Goal: Information Seeking & Learning: Learn about a topic

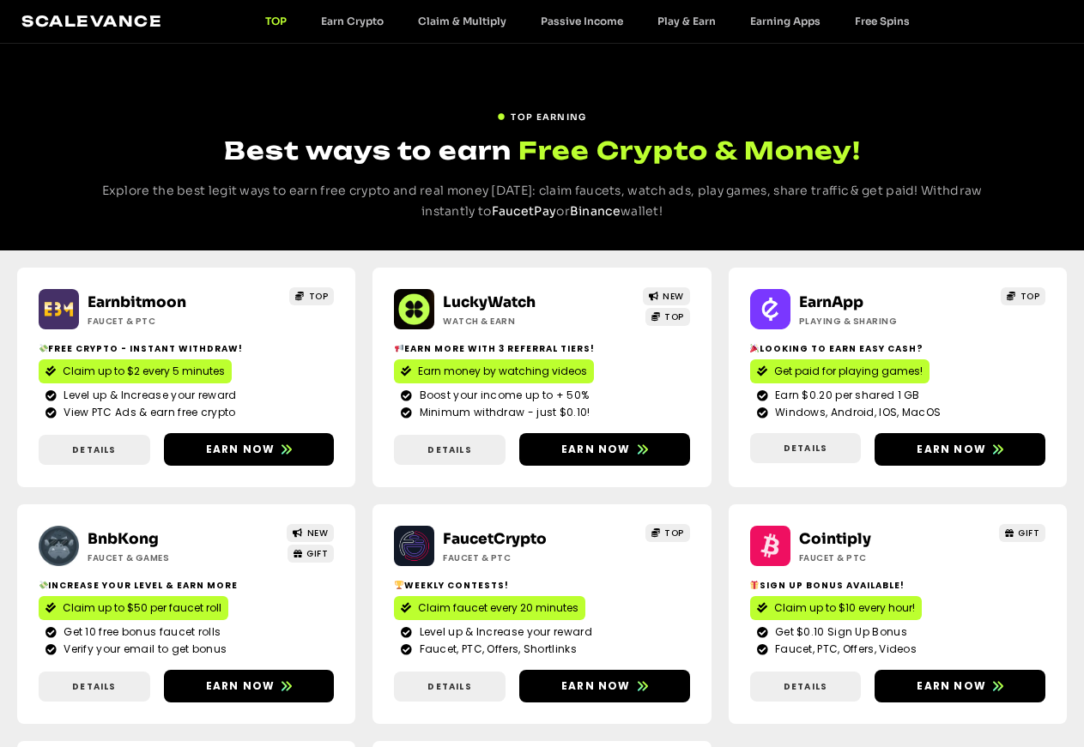
scroll to position [29, 0]
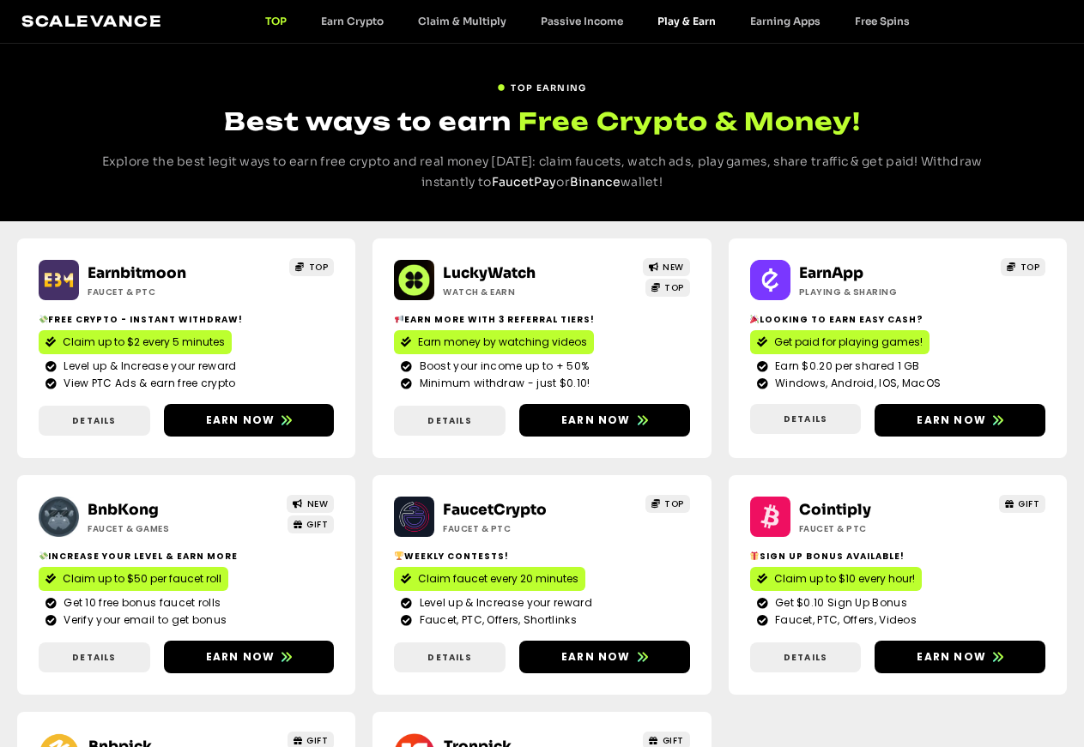
click at [698, 19] on link "Play & Earn" at bounding box center [686, 21] width 93 height 13
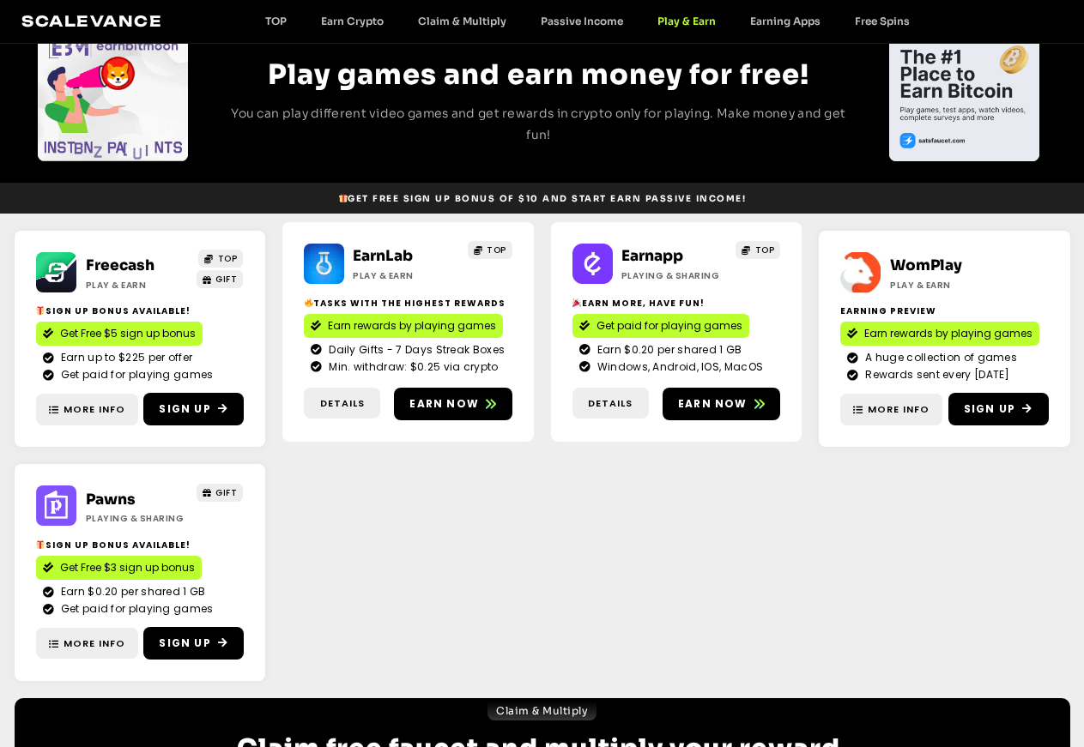
scroll to position [97, 0]
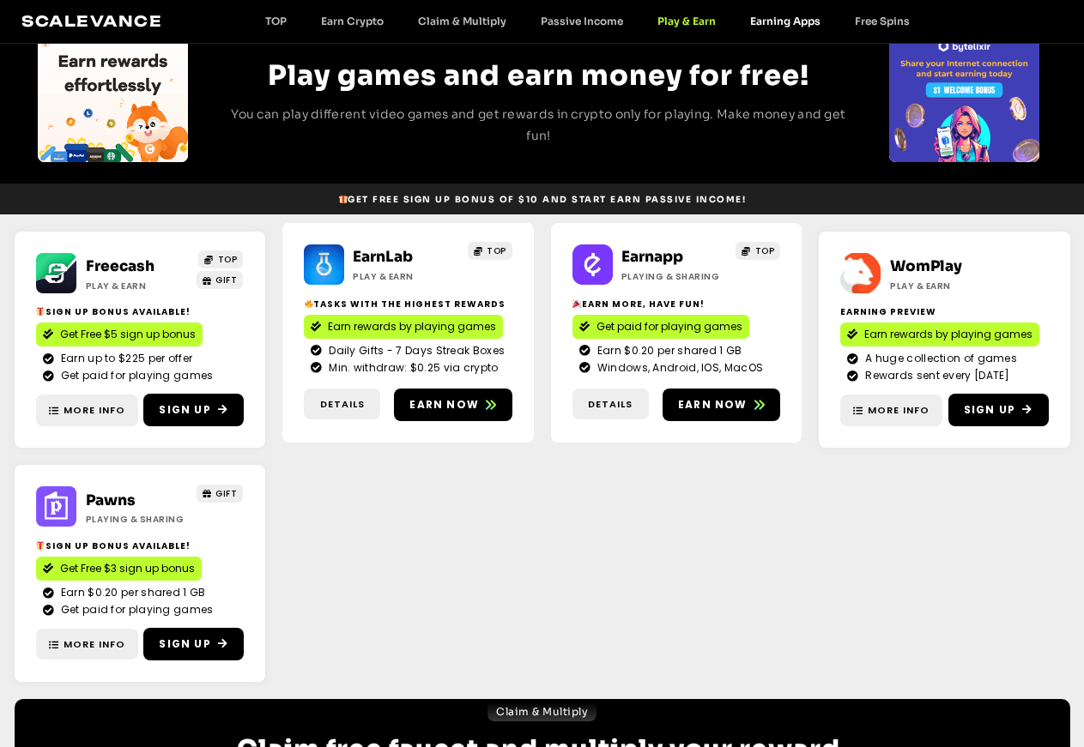
click at [786, 25] on link "Earning Apps" at bounding box center [785, 21] width 105 height 13
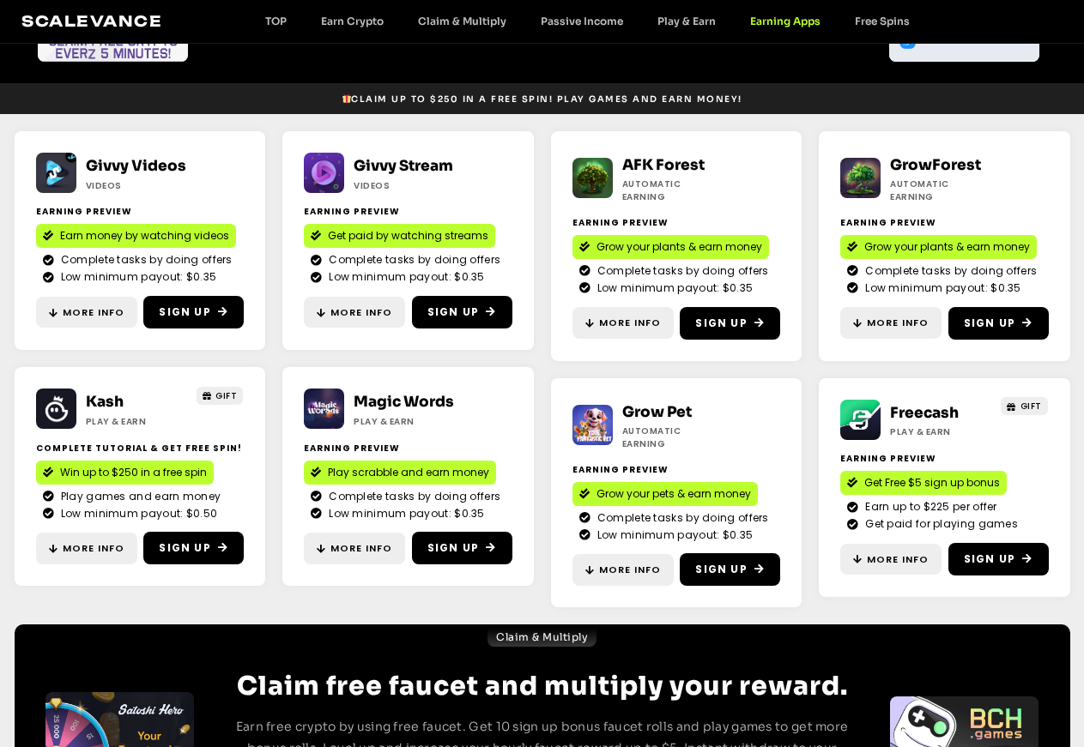
scroll to position [169, 0]
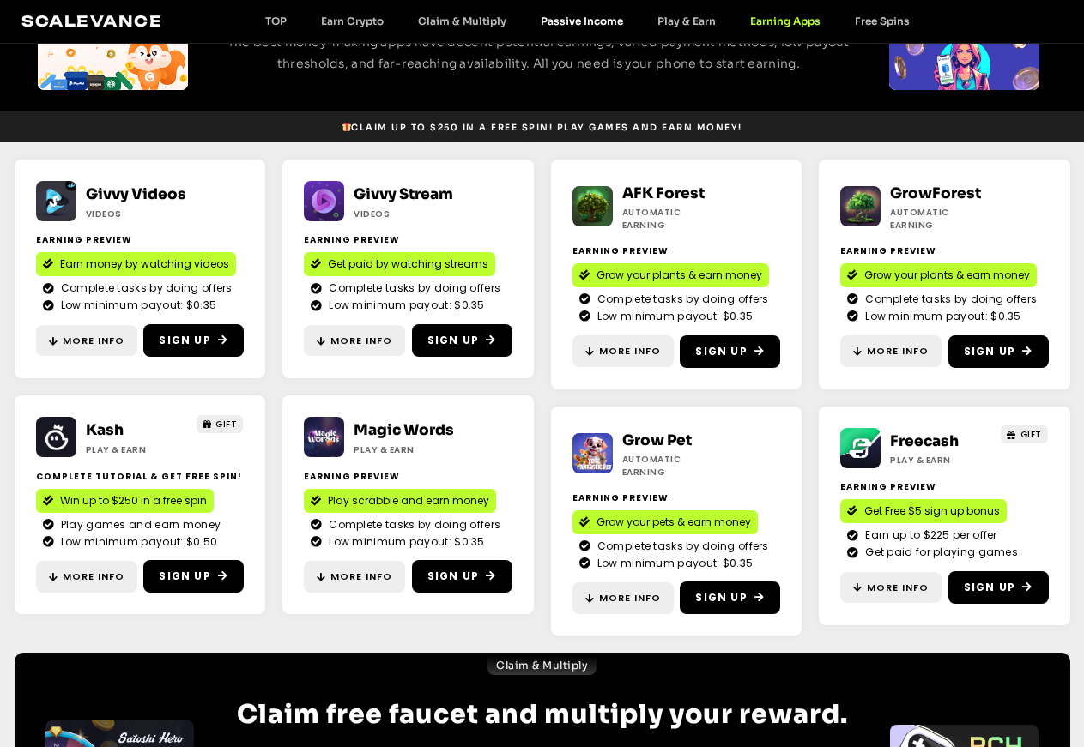
click at [572, 16] on link "Passive Income" at bounding box center [581, 21] width 117 height 13
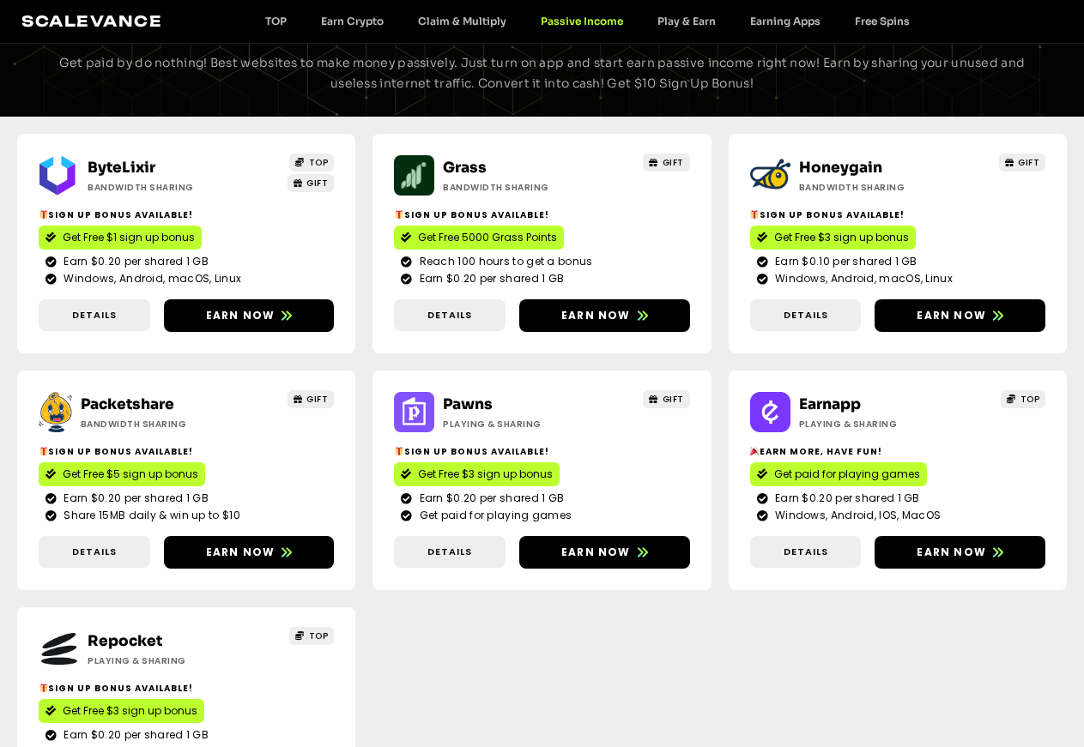
scroll to position [118, 0]
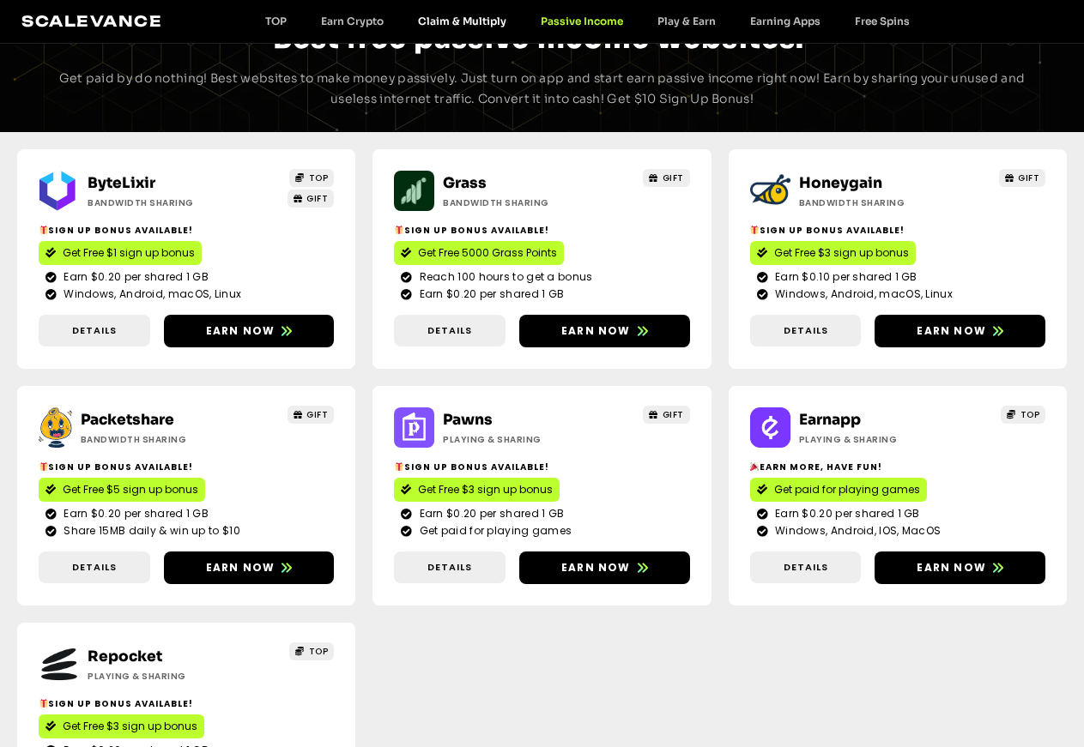
click at [477, 22] on link "Claim & Multiply" at bounding box center [462, 21] width 123 height 13
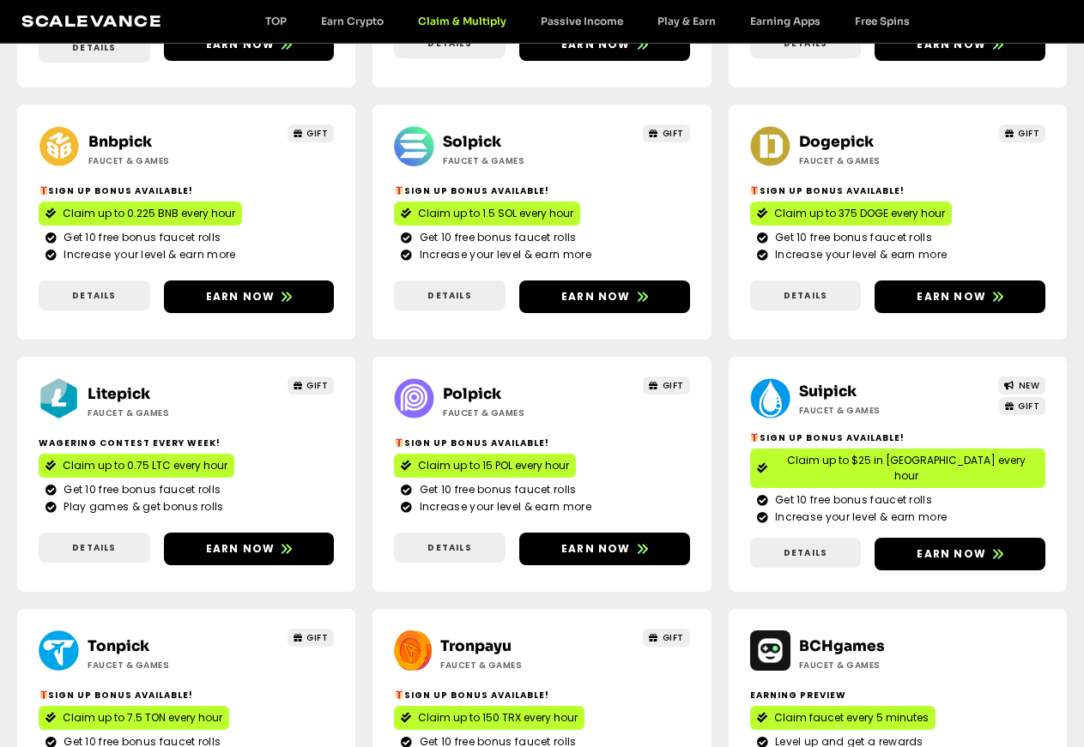
scroll to position [408, 0]
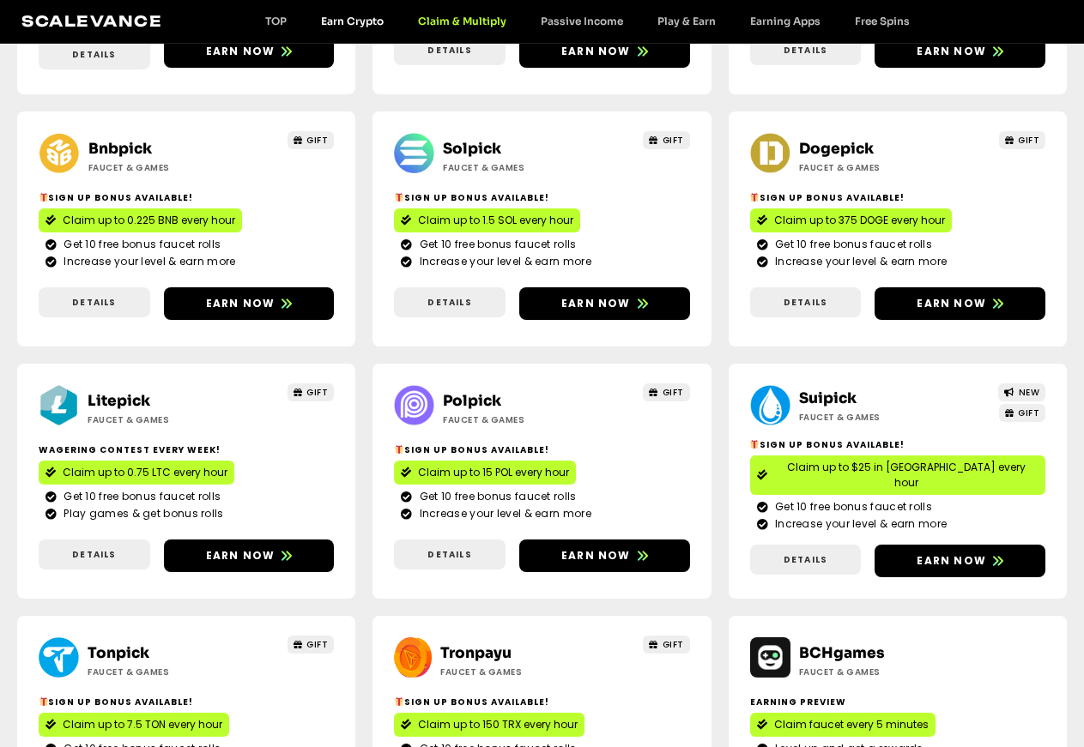
click at [356, 24] on link "Earn Crypto" at bounding box center [352, 21] width 97 height 13
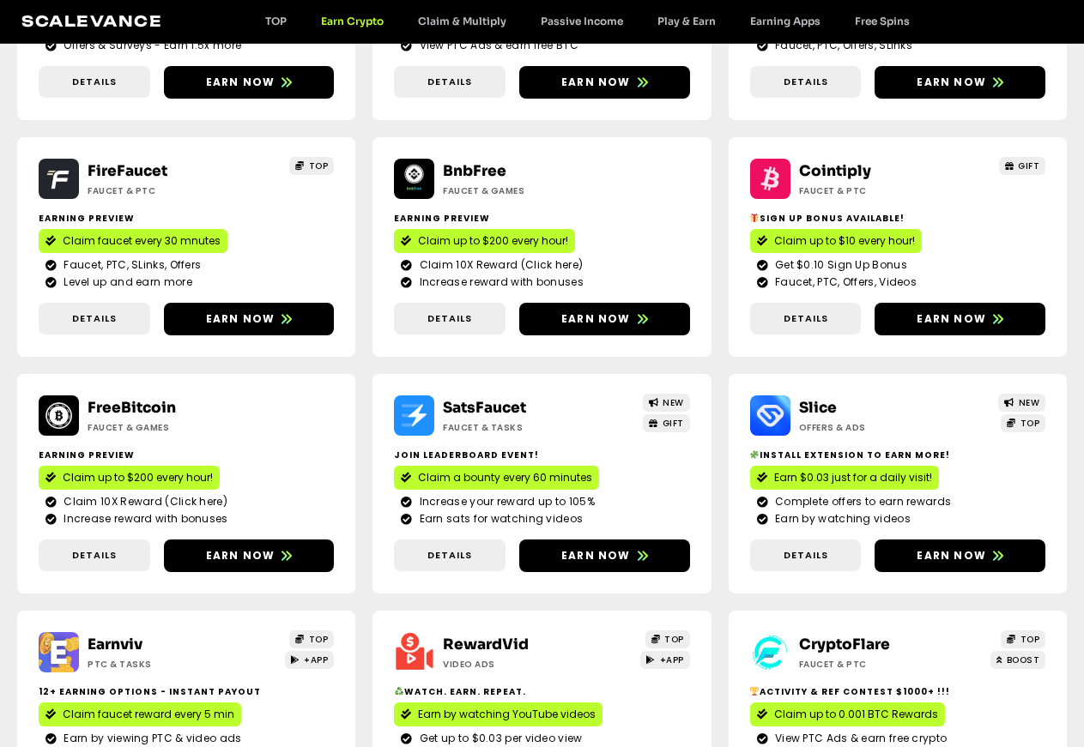
scroll to position [370, 0]
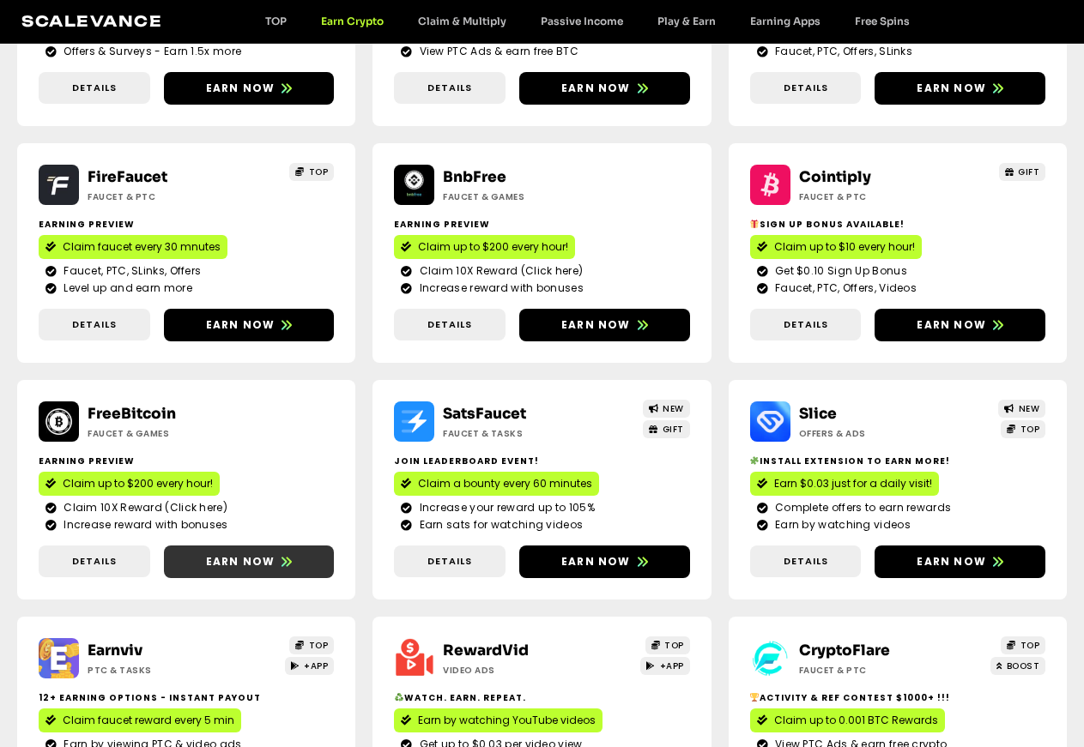
click at [275, 554] on span "Earn now" at bounding box center [241, 561] width 70 height 15
